Goal: Book appointment/travel/reservation

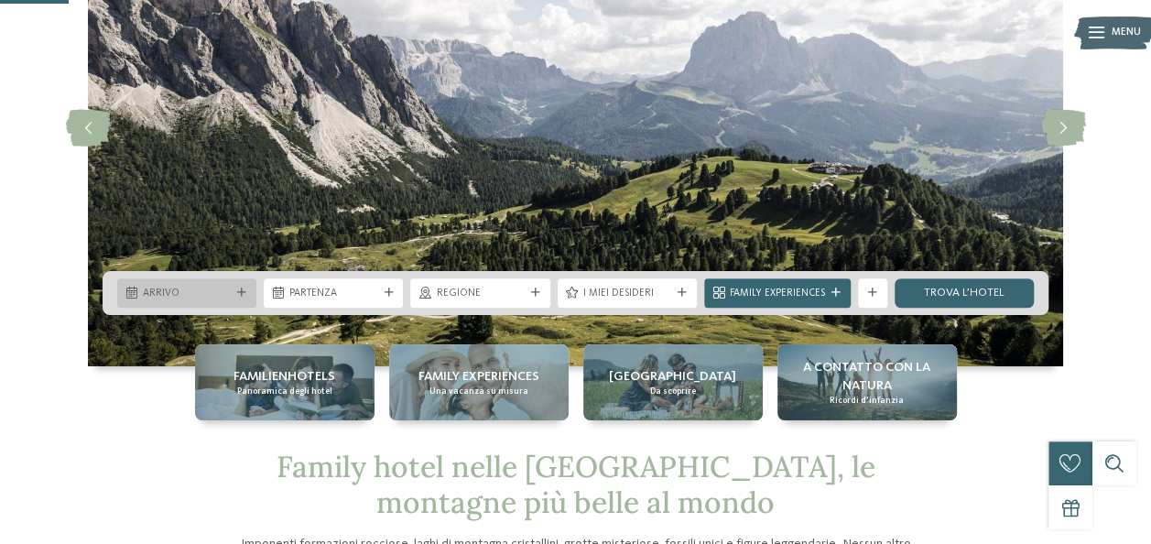
click at [188, 282] on div "Arrivo" at bounding box center [186, 292] width 139 height 29
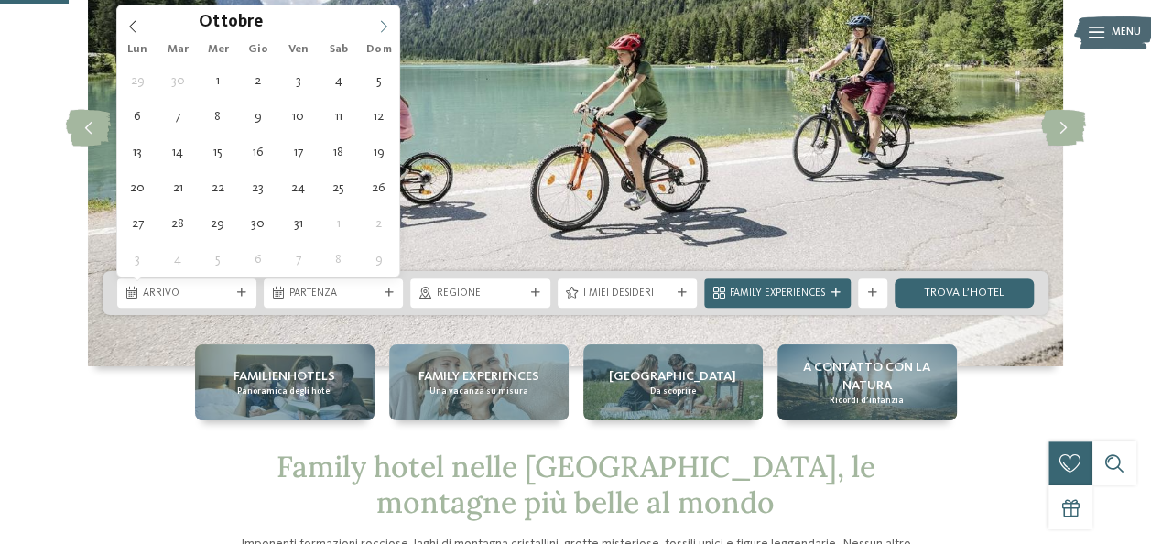
click at [386, 20] on icon at bounding box center [383, 26] width 13 height 13
type input "****"
click at [386, 20] on icon at bounding box center [383, 26] width 13 height 13
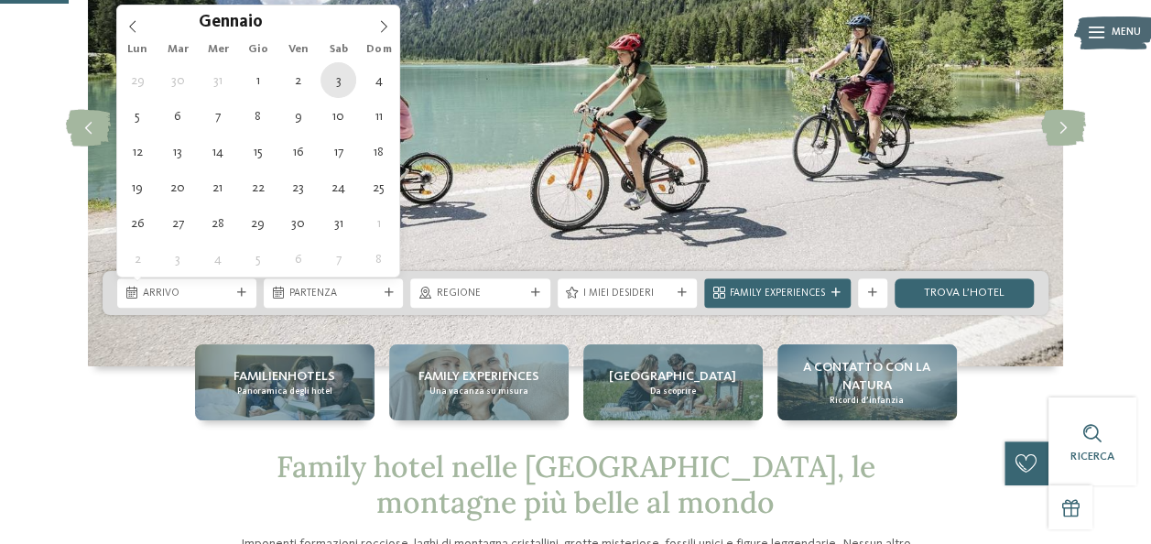
type div "03.01.2026"
type input "****"
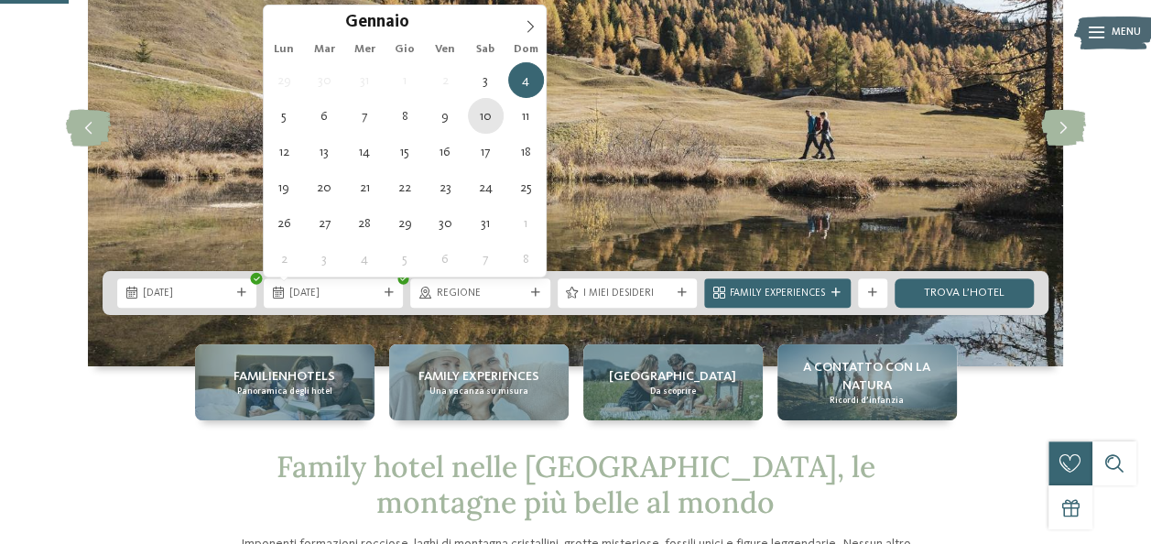
type div "10.01.2026"
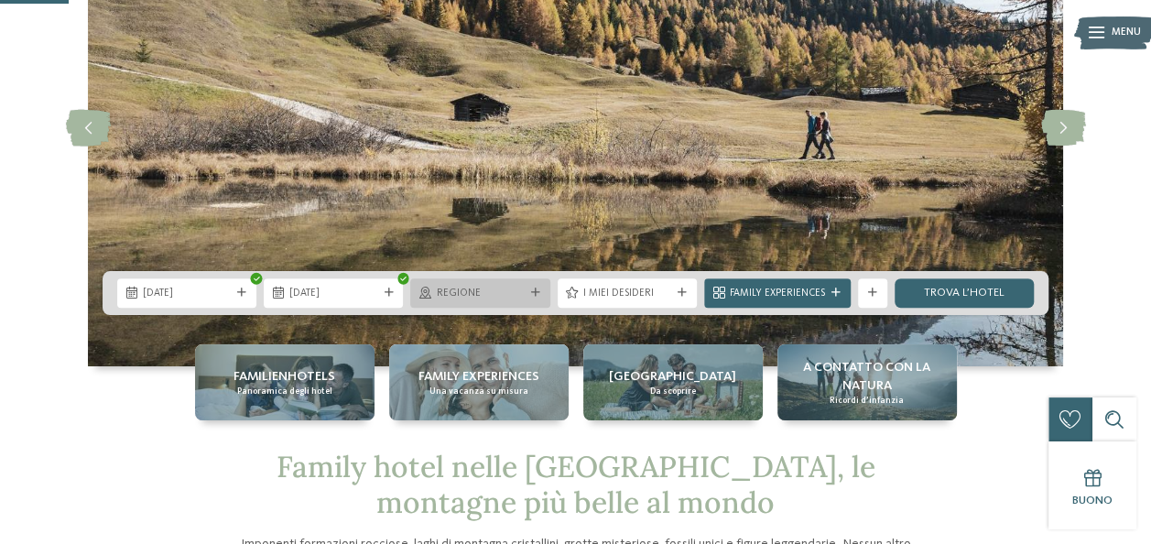
click at [531, 291] on icon at bounding box center [535, 292] width 9 height 9
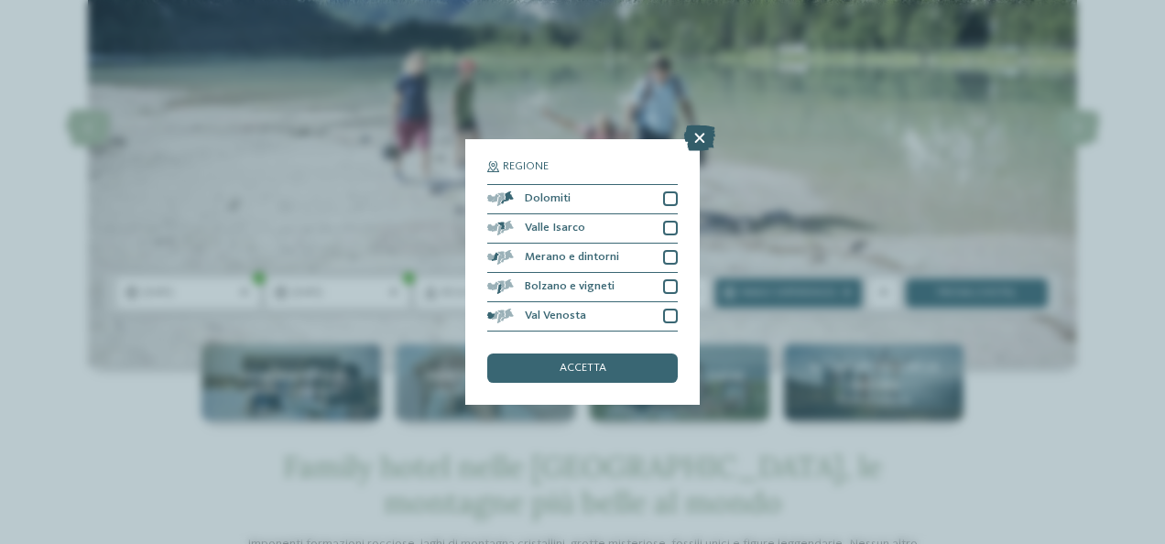
click at [693, 137] on icon at bounding box center [699, 138] width 31 height 26
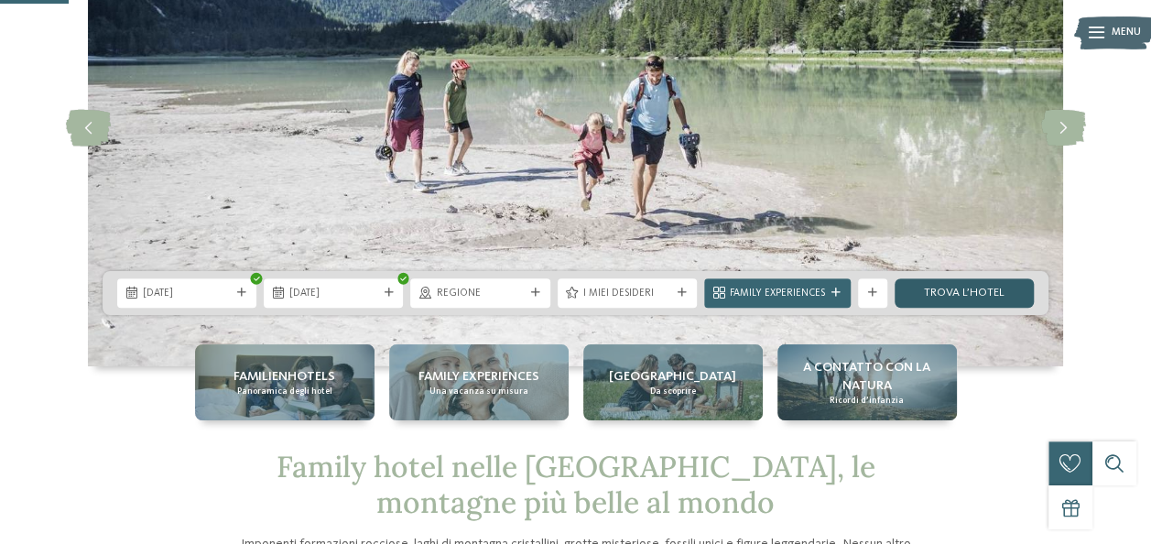
click at [943, 292] on link "trova l’hotel" at bounding box center [964, 292] width 139 height 29
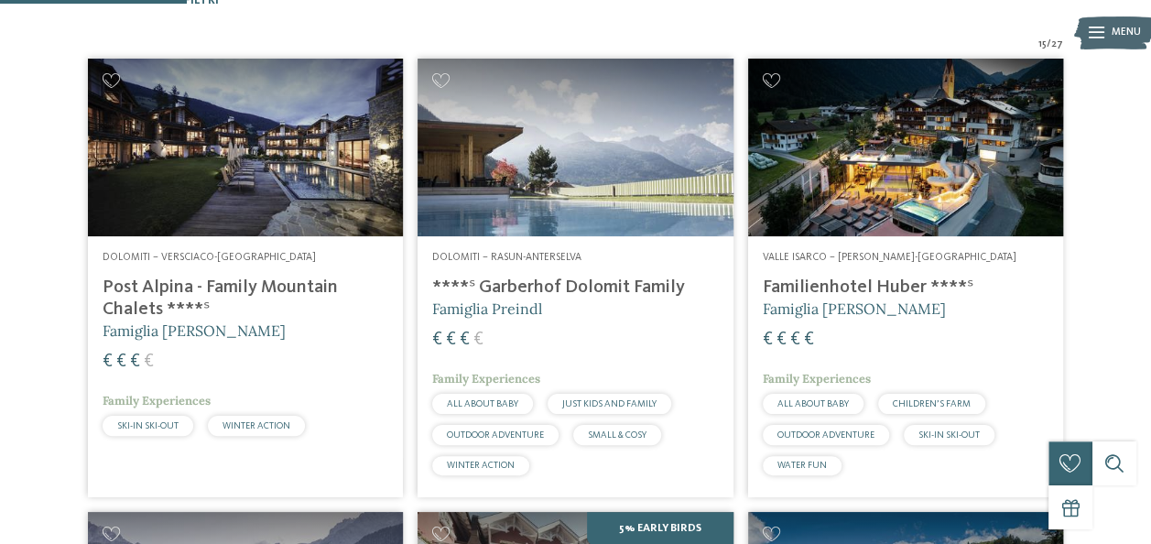
scroll to position [526, 0]
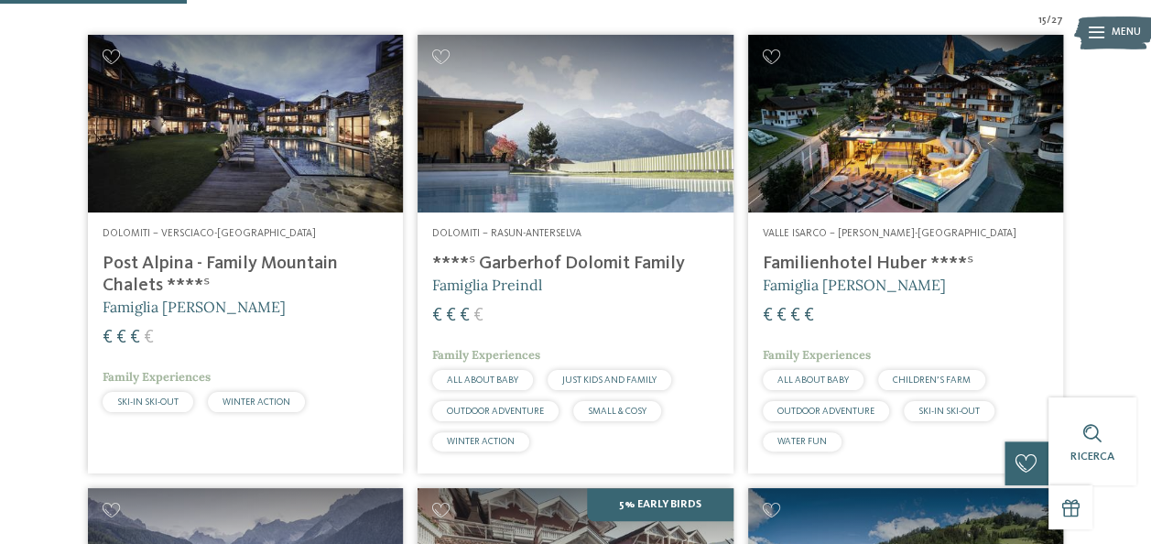
click at [597, 383] on span "JUST KIDS AND FAMILY" at bounding box center [609, 379] width 94 height 9
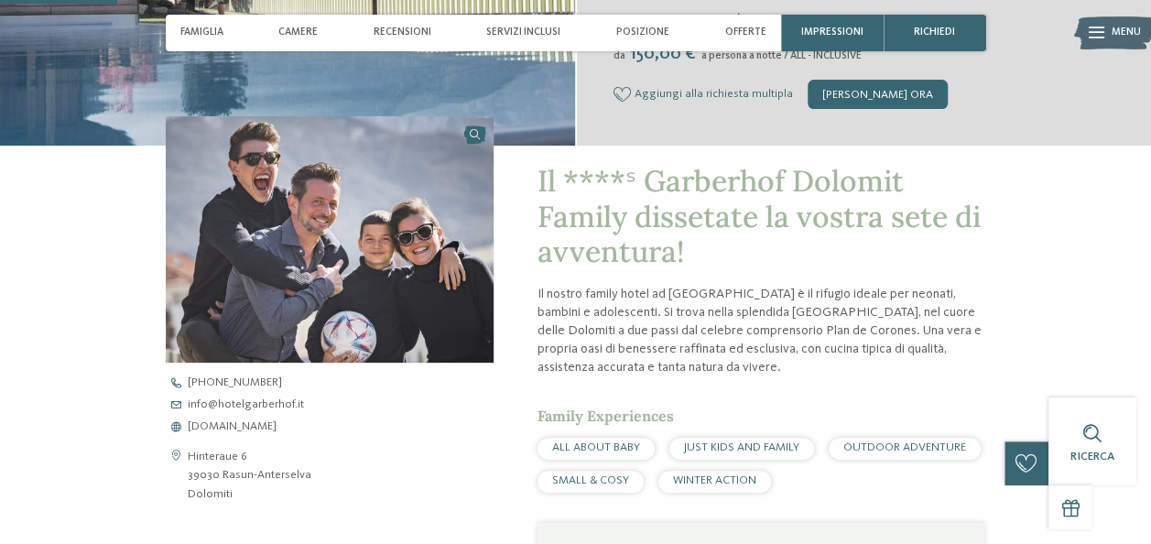
scroll to position [92, 0]
